Goal: Task Accomplishment & Management: Complete application form

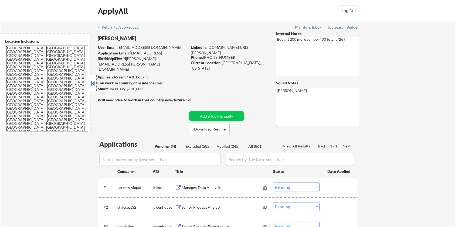
select select ""pending""
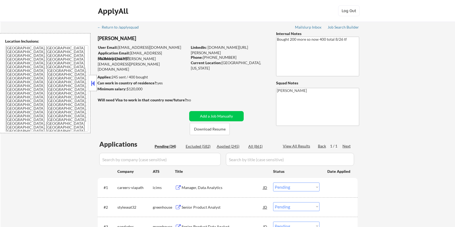
select select ""pending""
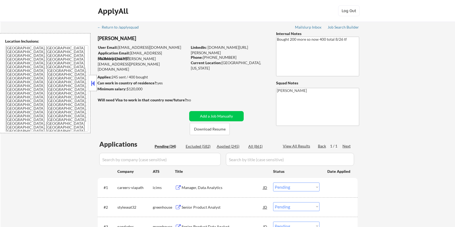
select select ""pending""
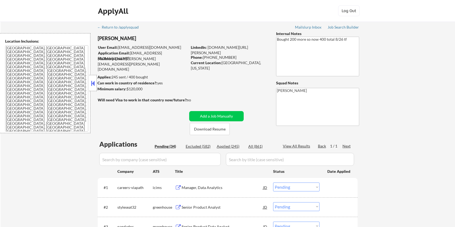
select select ""pending""
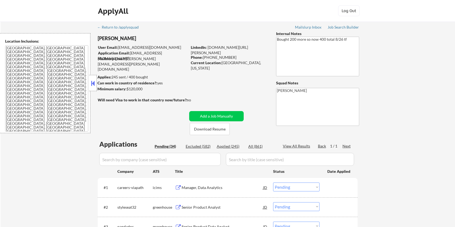
select select ""pending""
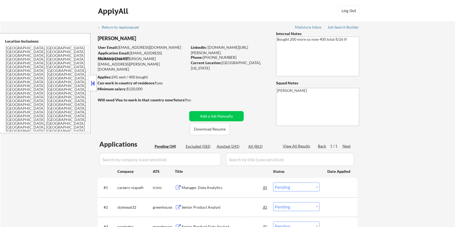
select select ""pending""
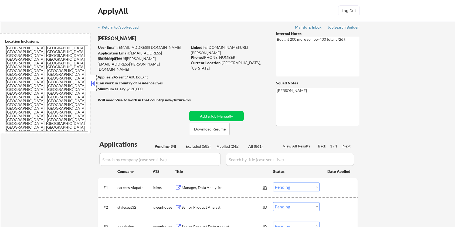
select select ""pending""
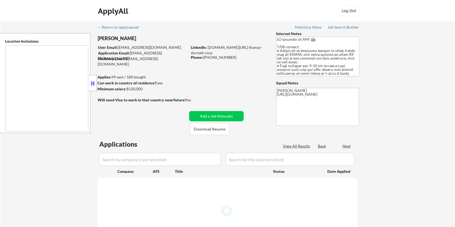
type textarea "Seattle, WA Mercer Island, WA Shoreline, WA Tukwila, WA Burien, WA SeaTac, WA R…"
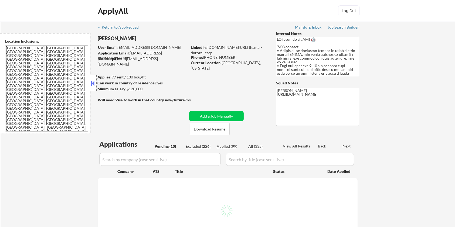
select select ""pending""
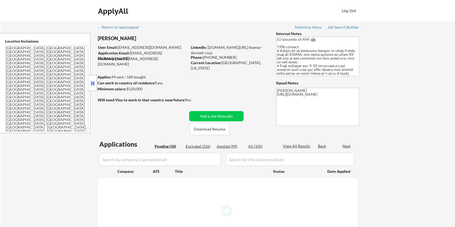
select select ""pending""
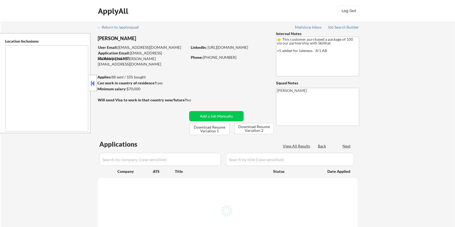
type textarea "country:[GEOGRAPHIC_DATA]"
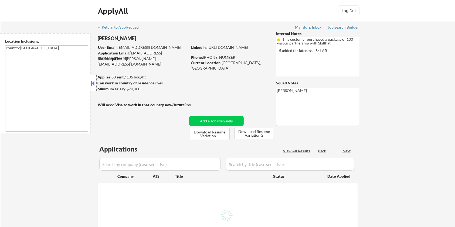
select select ""pending""
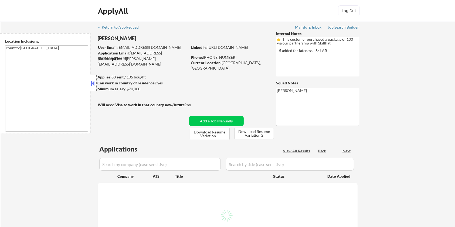
select select ""pending""
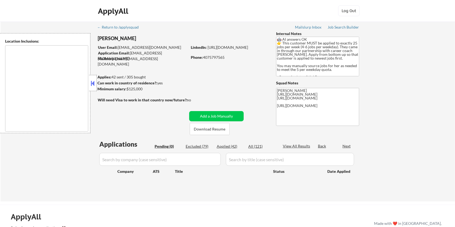
type textarea "Seattle, WA Mercer Island, WA Shoreline, WA Tukwila, WA Burien, WA SeaTac, WA W…"
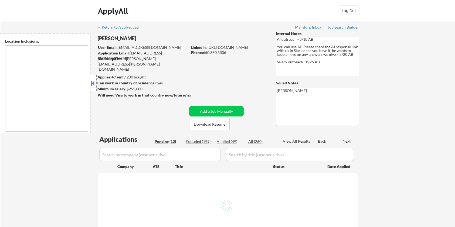
select select ""pending""
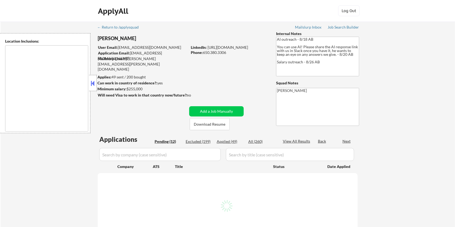
select select ""pending""
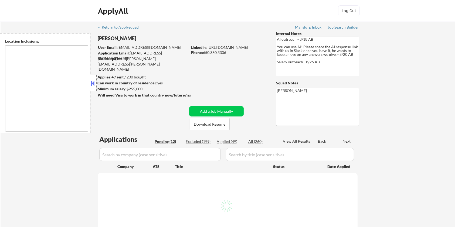
select select ""pending""
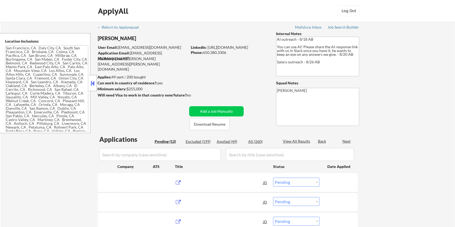
type textarea "San Francisco, CA Daly City, CA South San Francisco, CA Brisbane, CA Colma, CA …"
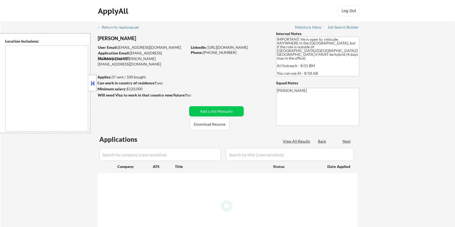
select select ""pending""
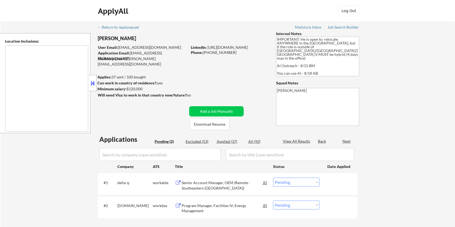
type textarea "country:US"
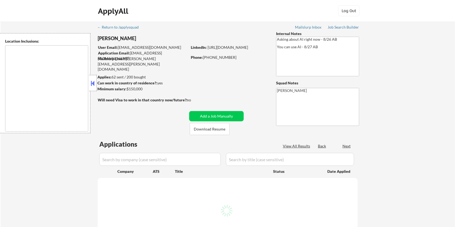
select select ""pending""
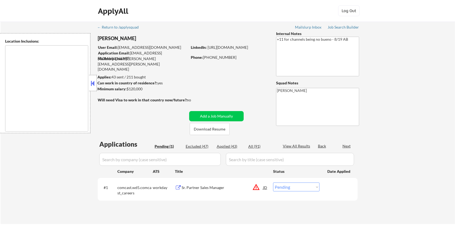
type textarea "remote"
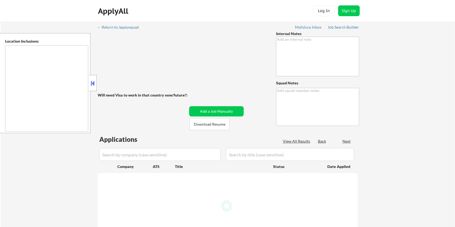
type textarea "IMPORTANT NOTES: • 1. We are running a special experiment with her and a few ot…"
type textarea "[PERSON_NAME]"
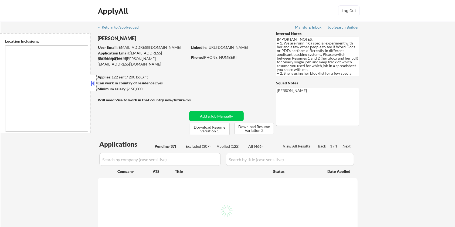
type textarea "[GEOGRAPHIC_DATA], [GEOGRAPHIC_DATA] [GEOGRAPHIC_DATA], [GEOGRAPHIC_DATA] [GEOG…"
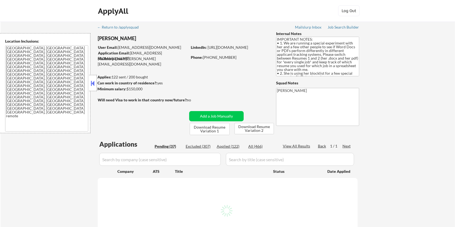
select select ""pending""
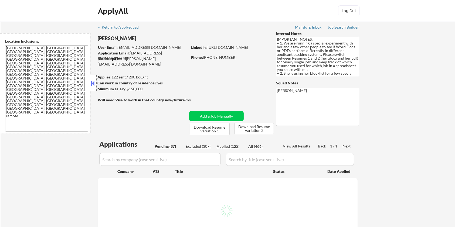
select select ""pending""
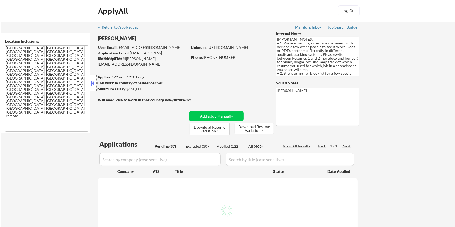
select select ""pending""
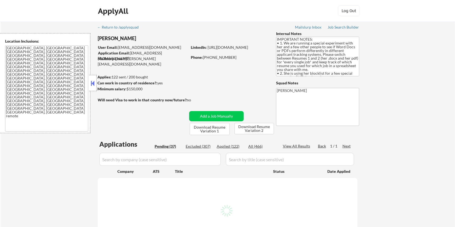
select select ""pending""
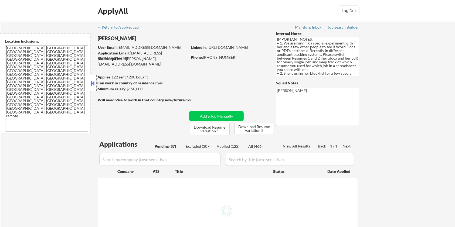
select select ""pending""
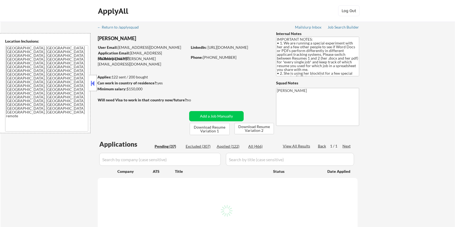
select select ""pending""
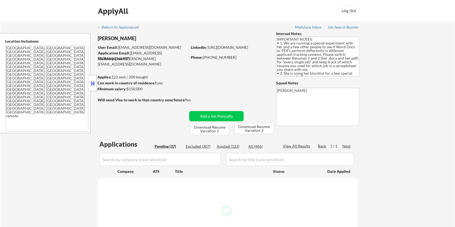
select select ""pending""
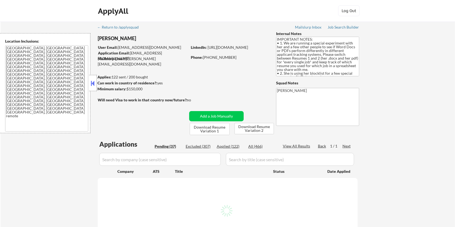
select select ""pending""
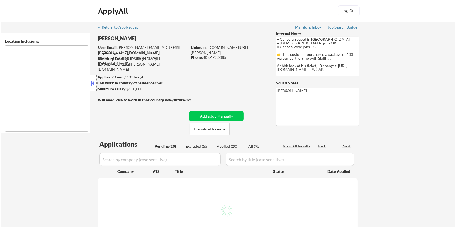
type textarea "country:[GEOGRAPHIC_DATA]"
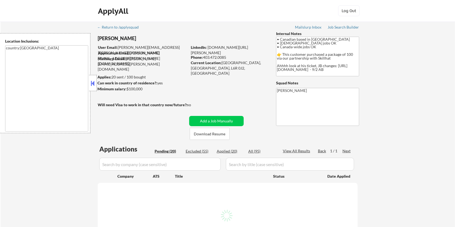
select select ""pending""
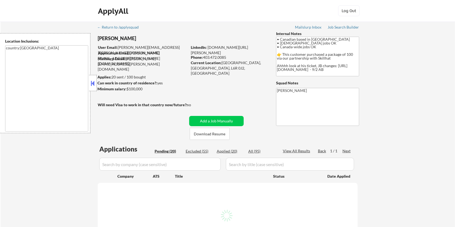
select select ""pending""
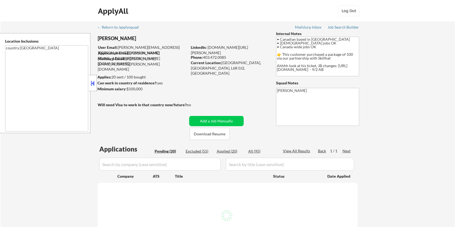
select select ""pending""
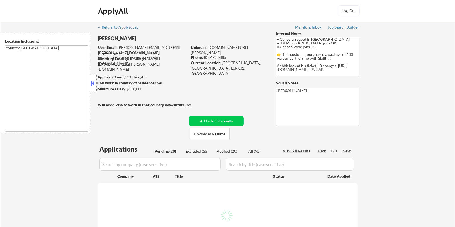
select select ""pending""
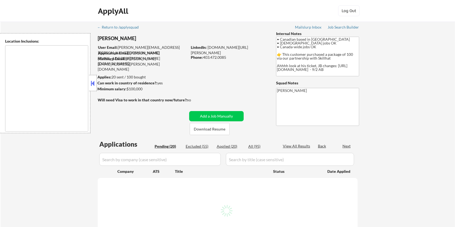
select select ""pending""
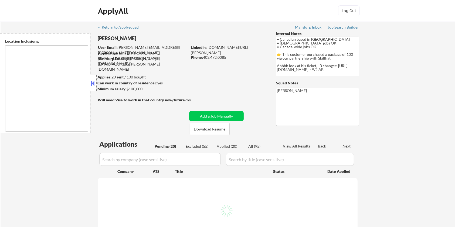
select select ""pending""
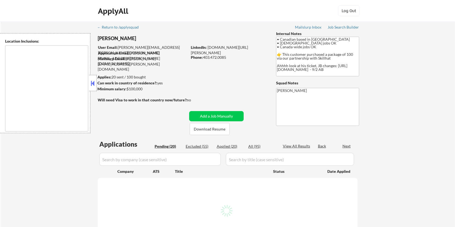
select select ""pending""
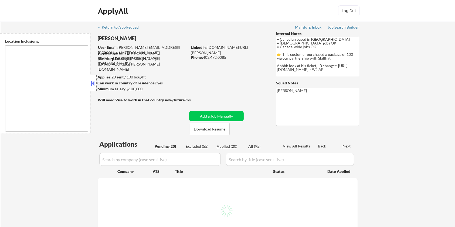
select select ""pending""
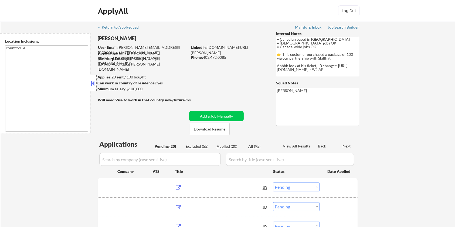
type textarea "country:CA"
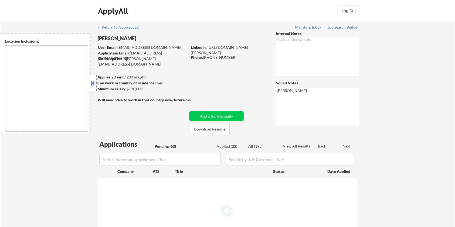
select select ""pending""
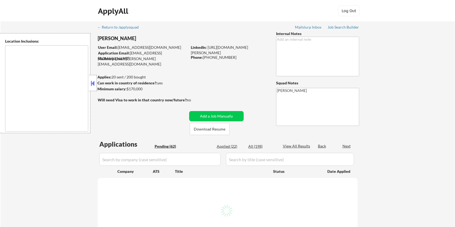
select select ""pending""
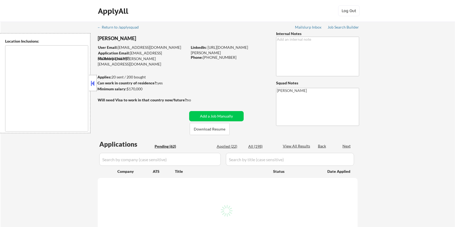
select select ""pending""
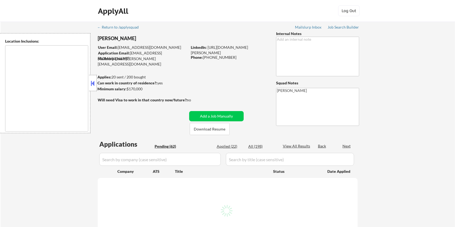
select select ""pending""
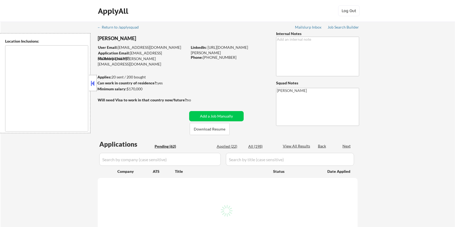
select select ""pending""
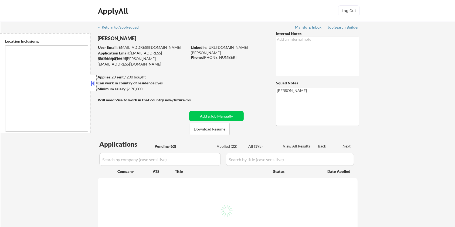
select select ""pending""
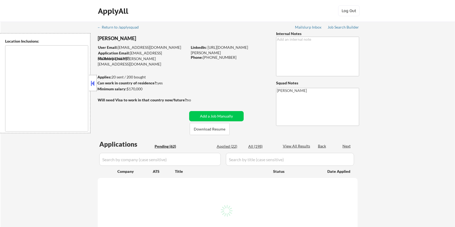
select select ""pending""
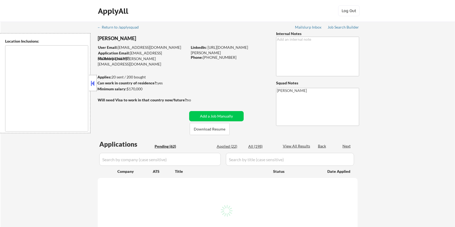
select select ""pending""
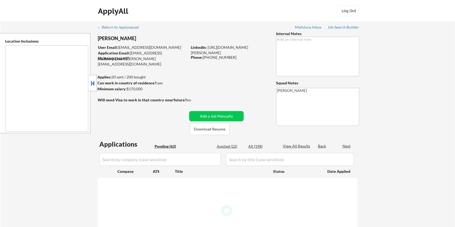
select select ""pending""
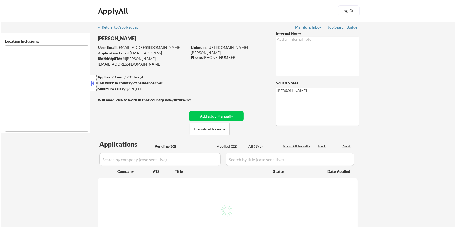
select select ""pending""
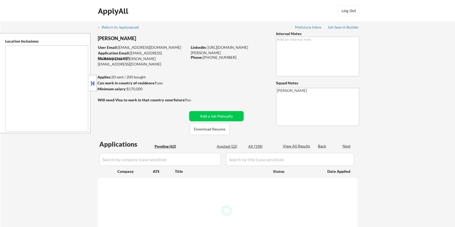
select select ""pending""
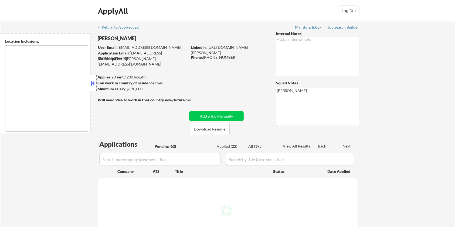
select select ""pending""
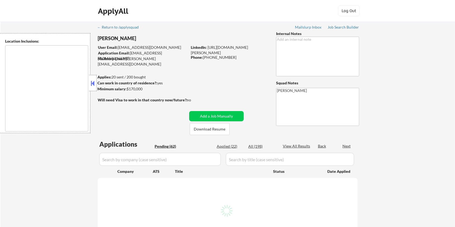
select select ""pending""
type textarea "Evanston, IL Oak Park, IL Cicero, IL Berwyn, IL Oak Lawn, IL Burbank, IL Elmwoo…"
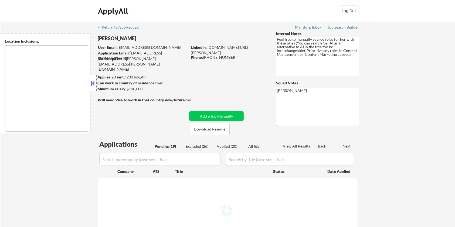
select select ""pending""
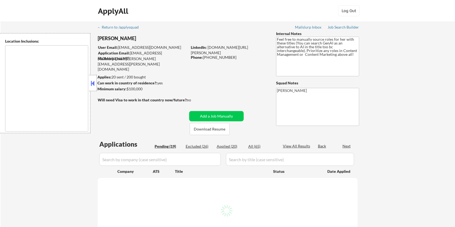
select select ""pending""
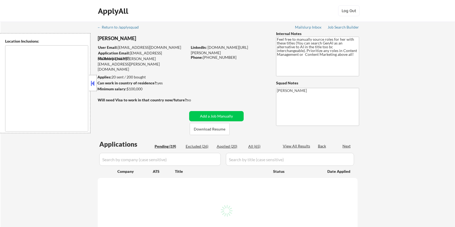
select select ""pending""
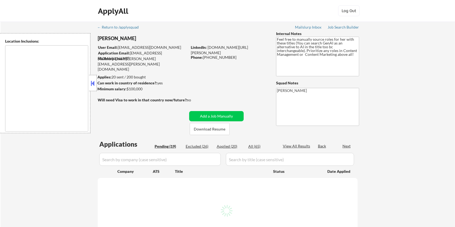
select select ""pending""
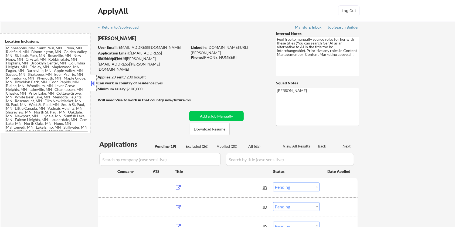
type textarea "[GEOGRAPHIC_DATA], [GEOGRAPHIC_DATA] [GEOGRAPHIC_DATA][PERSON_NAME], [GEOGRAPHI…"
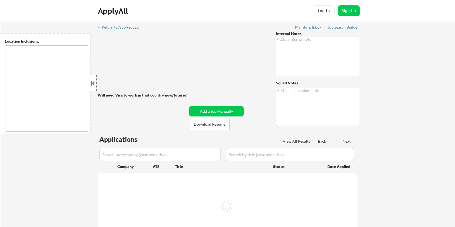
type textarea "AI outreach - 8/18 AB You can use AI! Please share the AI response link with us…"
type textarea "[PERSON_NAME]"
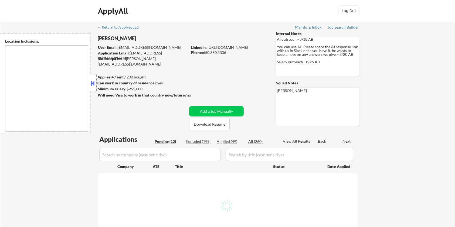
select select ""pending""
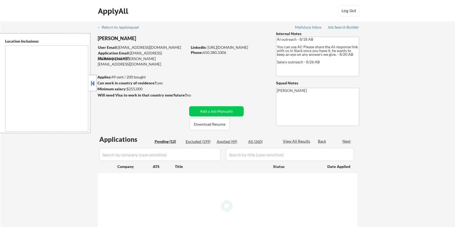
select select ""pending""
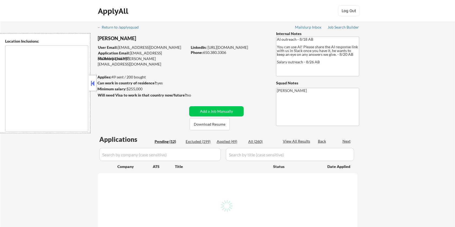
select select ""pending""
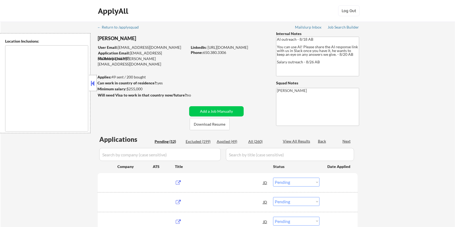
type textarea "[GEOGRAPHIC_DATA], [GEOGRAPHIC_DATA] [GEOGRAPHIC_DATA], [GEOGRAPHIC_DATA] [GEOG…"
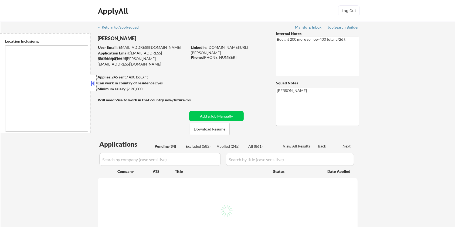
type textarea "[GEOGRAPHIC_DATA], [GEOGRAPHIC_DATA] [GEOGRAPHIC_DATA], [GEOGRAPHIC_DATA] [GEOG…"
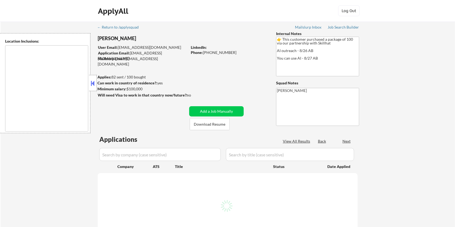
select select ""pending""
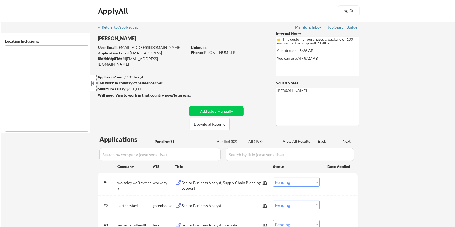
type textarea "Toronto, ON Mississauga, ON Brampton, ON Markham, ON Vaughan, ON Richmond Hill,…"
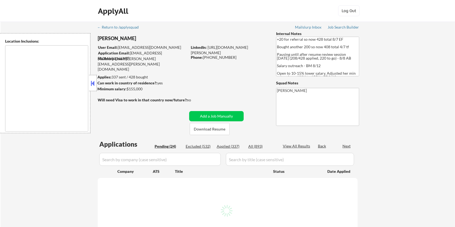
select select ""pending""
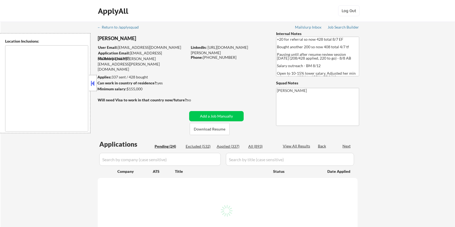
select select ""pending""
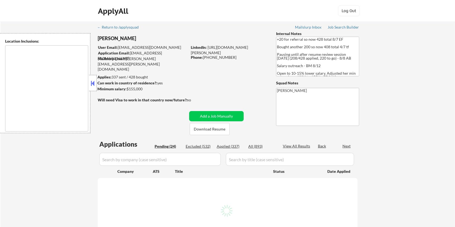
select select ""pending""
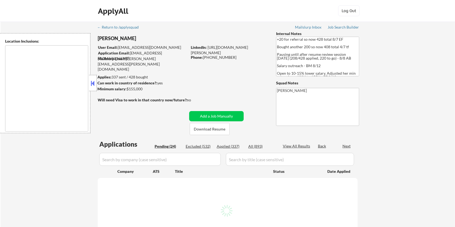
select select ""pending""
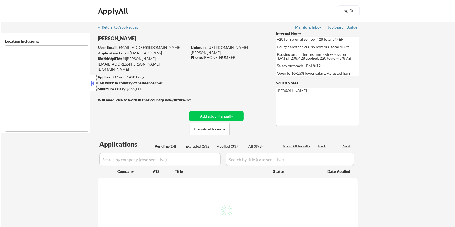
select select ""pending""
type textarea "remote"
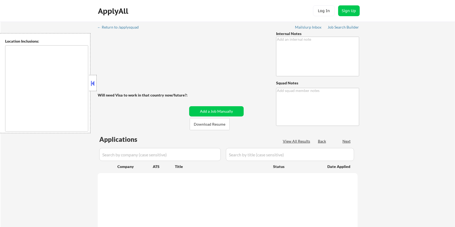
type textarea "Remember, this is a Noah customer, so we CAN use AI answers for them. Please go…"
type textarea "Elisa https://jobs.lever.co/getmaple/5a357cba-8fdf-4fc0-8964-a8233b9e01f3/apply…"
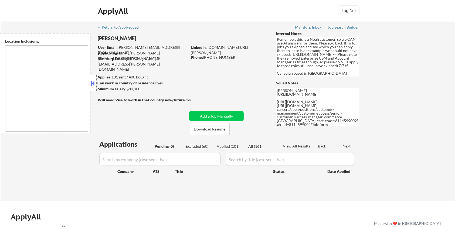
type textarea "Toronto, ON Etobicoke, ON Scarborough, ON North York, ON East York, ON York, ON…"
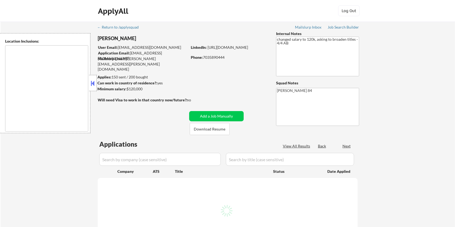
select select ""pending""
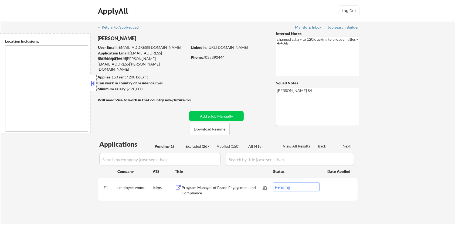
type textarea "Lorem Ipsumd, SI Ametco Adip, EL Seddoei Tempo, IN Utla Etdolorem, AL Enimadmin…"
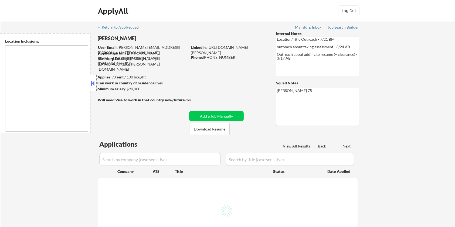
select select ""pending""
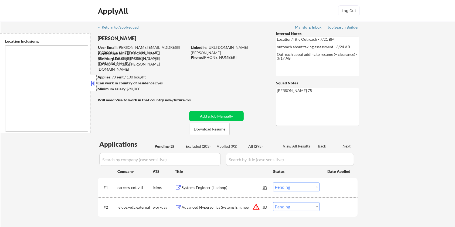
type textarea "remote"
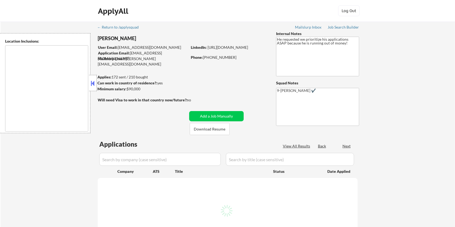
select select ""pending""
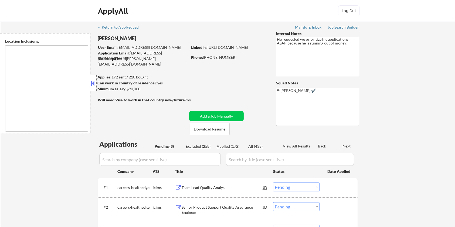
type textarea "[GEOGRAPHIC_DATA], [GEOGRAPHIC_DATA] [GEOGRAPHIC_DATA], [GEOGRAPHIC_DATA] [GEOG…"
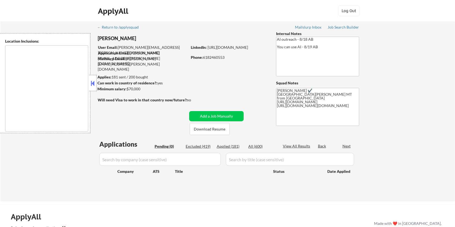
type textarea "[GEOGRAPHIC_DATA][PERSON_NAME], CO [PERSON_NAME], CO [GEOGRAPHIC_DATA], CO Timn…"
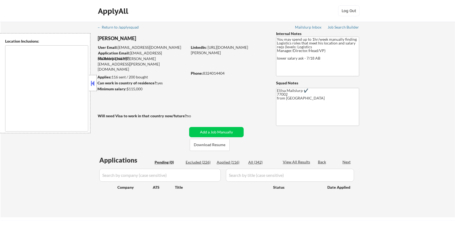
type textarea "Houston, TX Bellaire, TX West University Place, TX Southside Place, TX Hunters …"
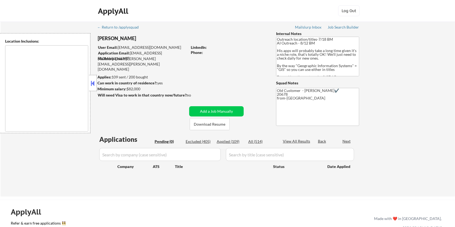
type textarea "Remote [GEOGRAPHIC_DATA] [US_STATE] [GEOGRAPHIC_DATA] [GEOGRAPHIC_DATA] [GEOGRA…"
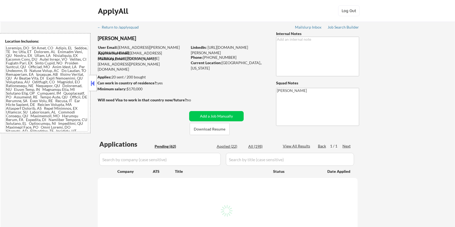
select select ""pending""
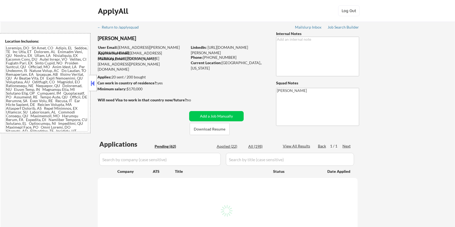
select select ""pending""
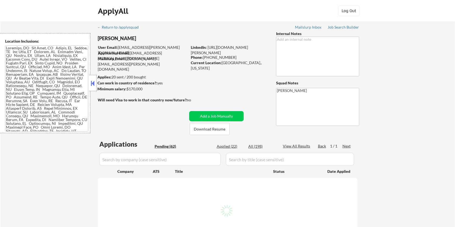
select select ""pending""
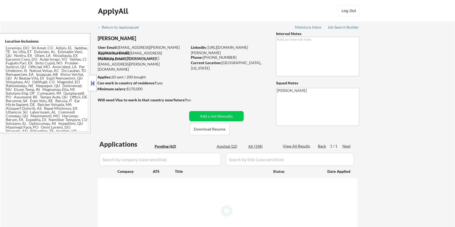
select select ""pending""
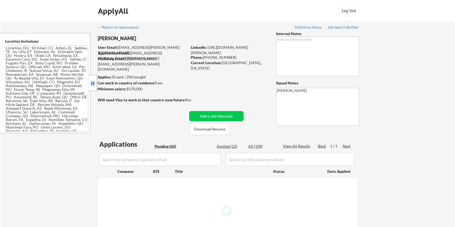
select select ""pending""
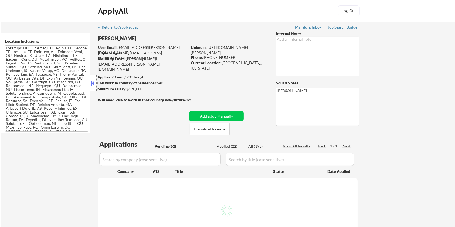
select select ""pending""
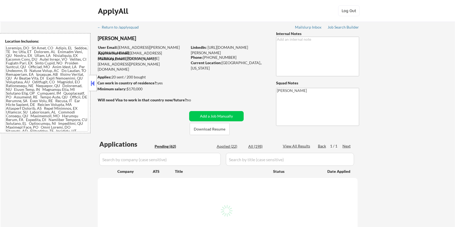
select select ""pending""
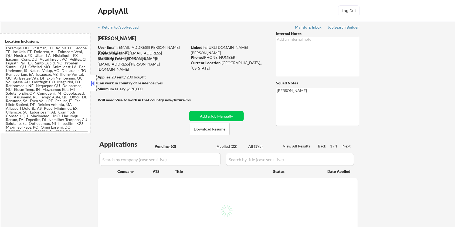
select select ""pending""
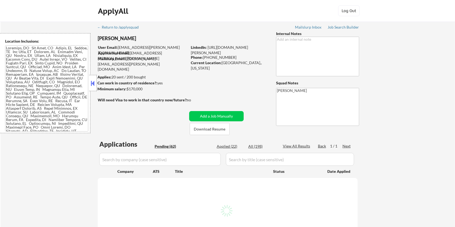
select select ""pending""
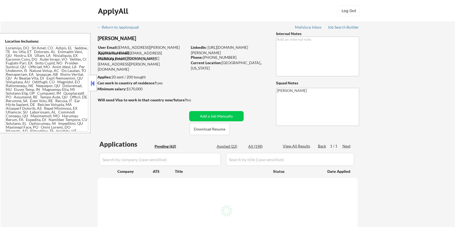
select select ""pending""
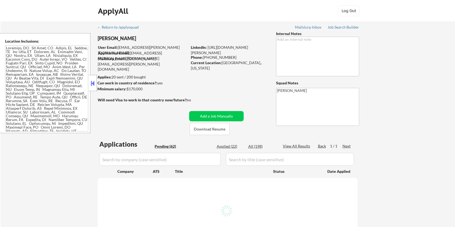
select select ""pending""
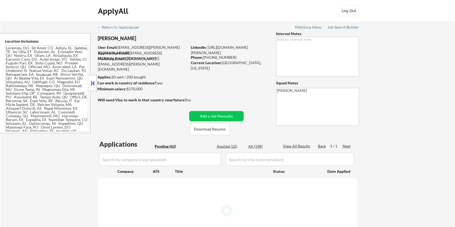
select select ""pending""
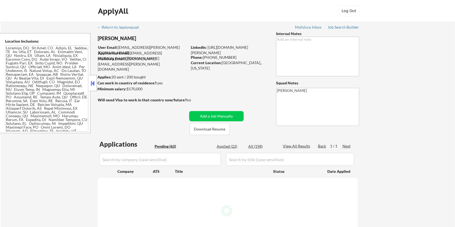
select select ""pending""
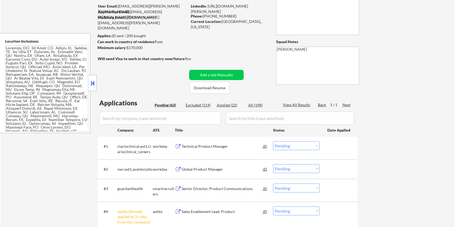
scroll to position [72, 0]
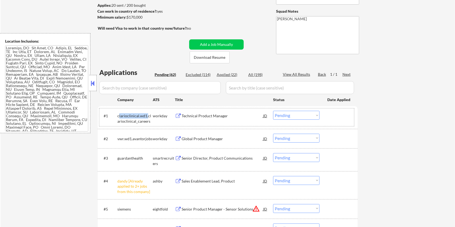
drag, startPoint x: 147, startPoint y: 118, endPoint x: 119, endPoint y: 117, distance: 28.1
click at [119, 117] on div "clarioclinical.wd1.clarioclinical_careers" at bounding box center [134, 118] width 35 height 11
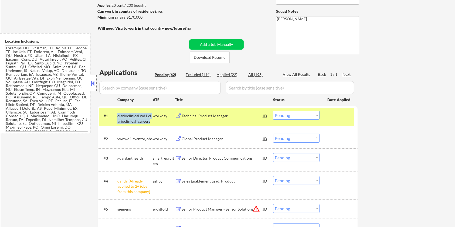
drag, startPoint x: 148, startPoint y: 120, endPoint x: 118, endPoint y: 115, distance: 30.3
click at [118, 115] on div "clarioclinical.wd1.clarioclinical_careers" at bounding box center [134, 118] width 35 height 11
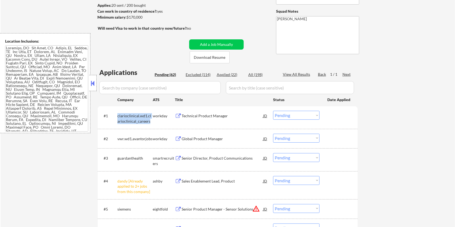
copy div "clarioclinical.wd1.clarioclinical_careers"
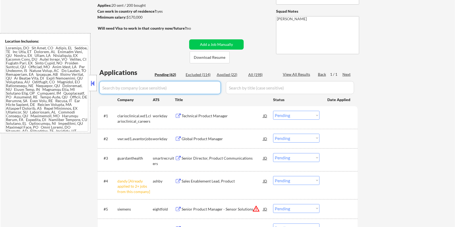
click at [139, 88] on input "input" at bounding box center [159, 87] width 121 height 13
paste input "clarioclinical.wd1.clarioclinical_careers"
type input "clarioclinical.wd1.clarioclinical_careers"
click at [246, 87] on input "input" at bounding box center [290, 87] width 128 height 13
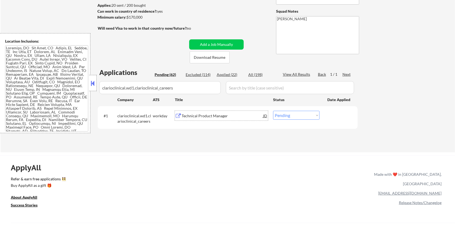
click at [192, 116] on div "Technical Product Manager" at bounding box center [223, 115] width 82 height 5
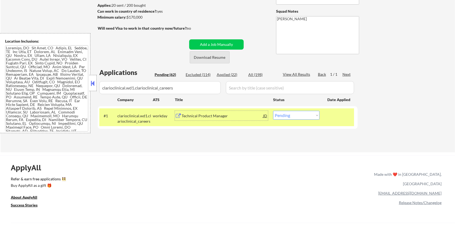
click at [207, 56] on button "Download Resume" at bounding box center [210, 57] width 40 height 12
